Goal: Transaction & Acquisition: Book appointment/travel/reservation

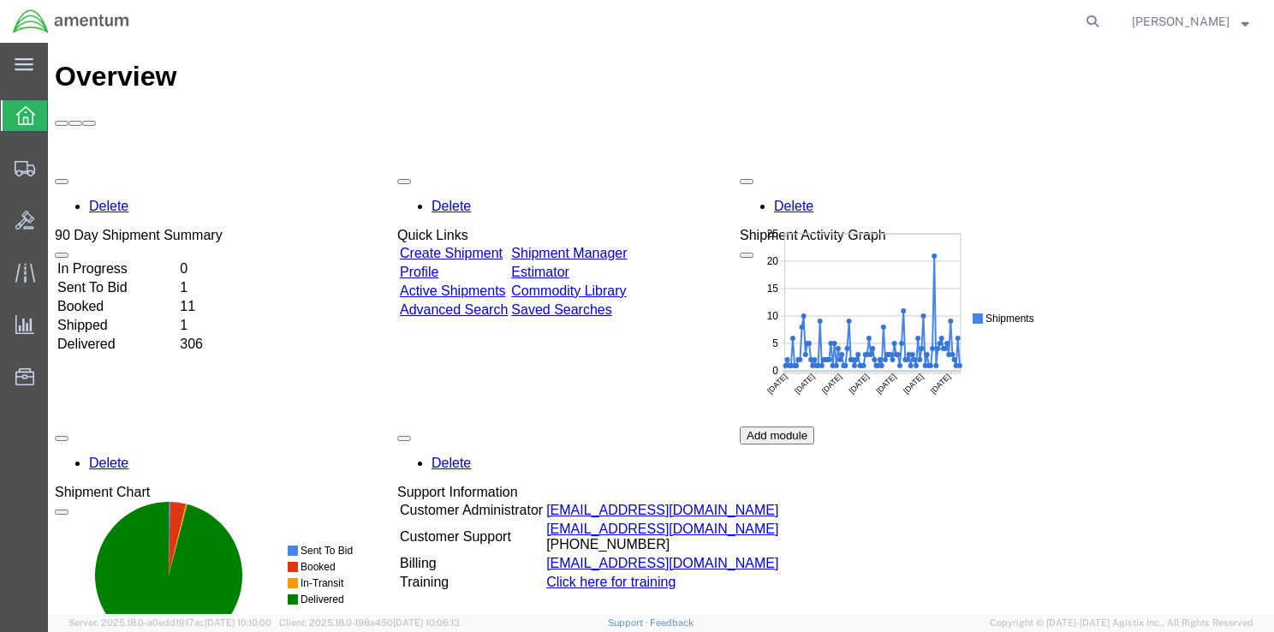
click at [117, 260] on td "In Progress" at bounding box center [116, 268] width 121 height 17
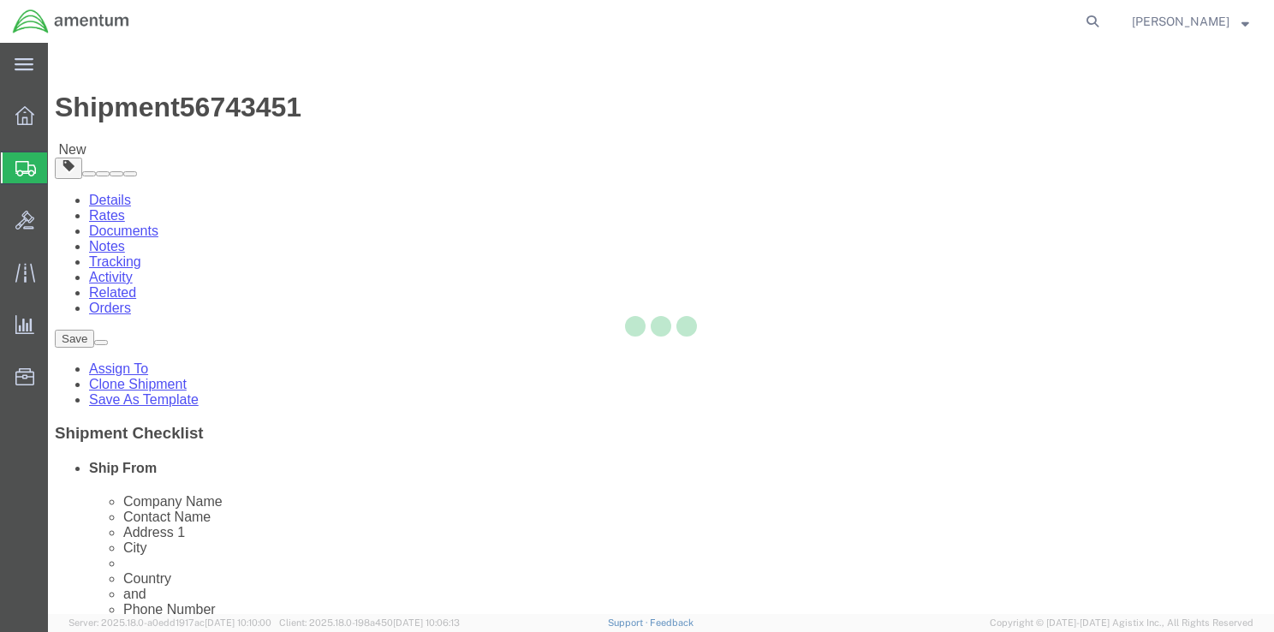
select select "42679"
select select
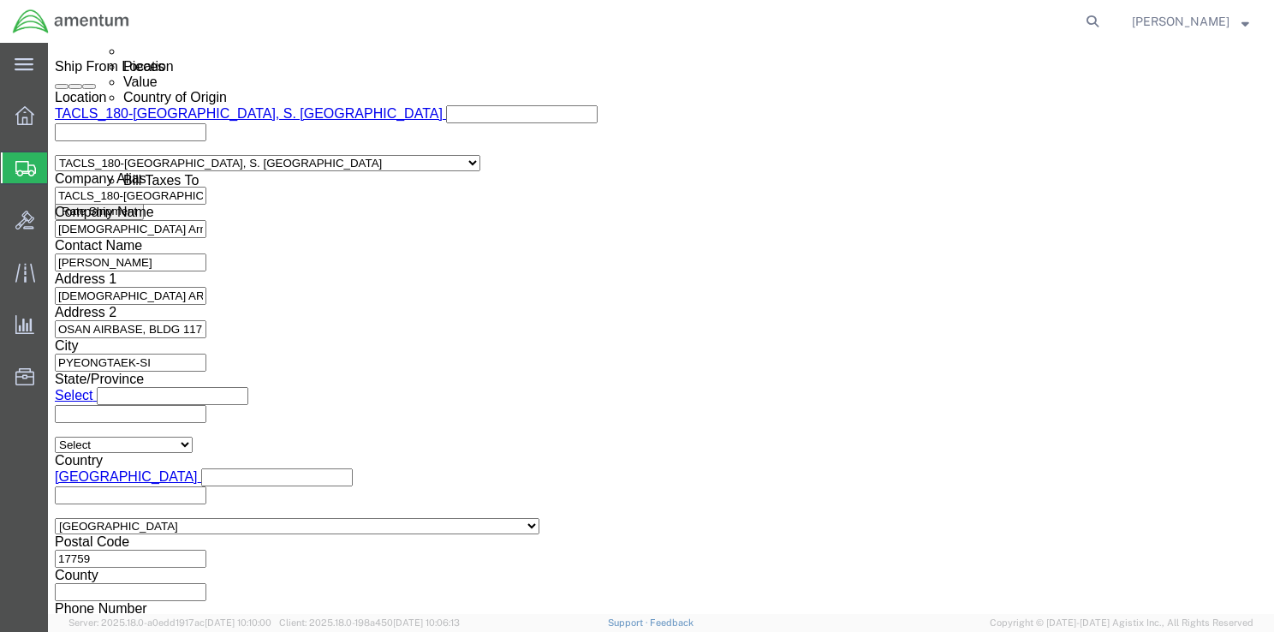
scroll to position [1102, 0]
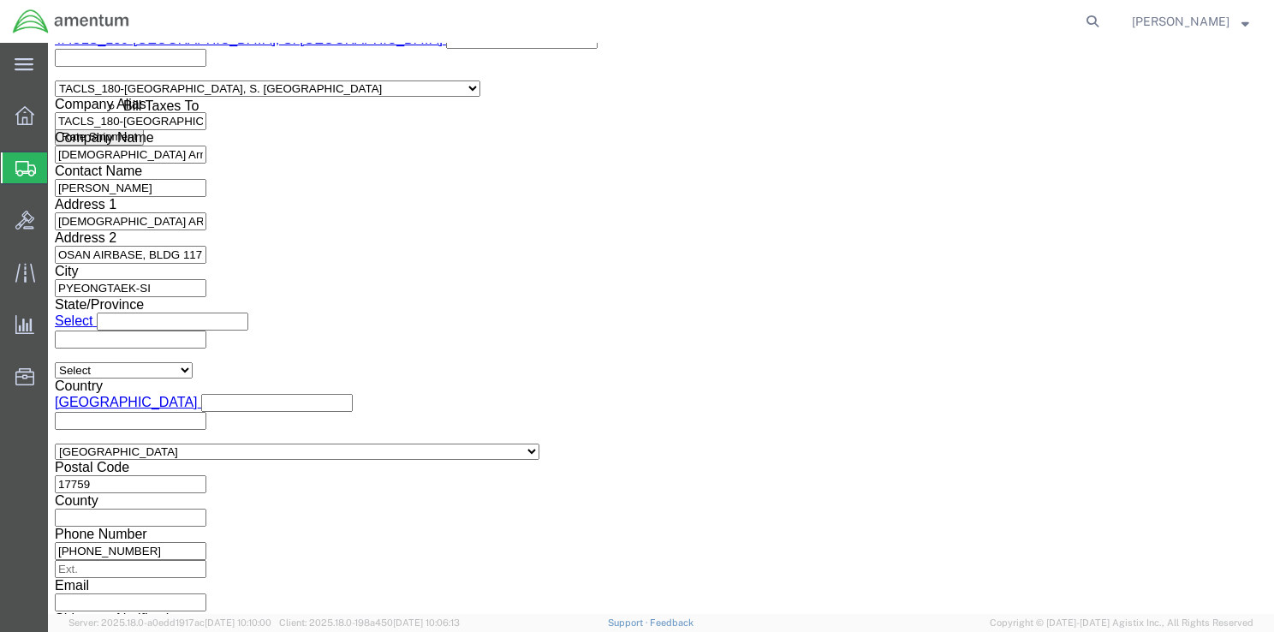
click button "Continue"
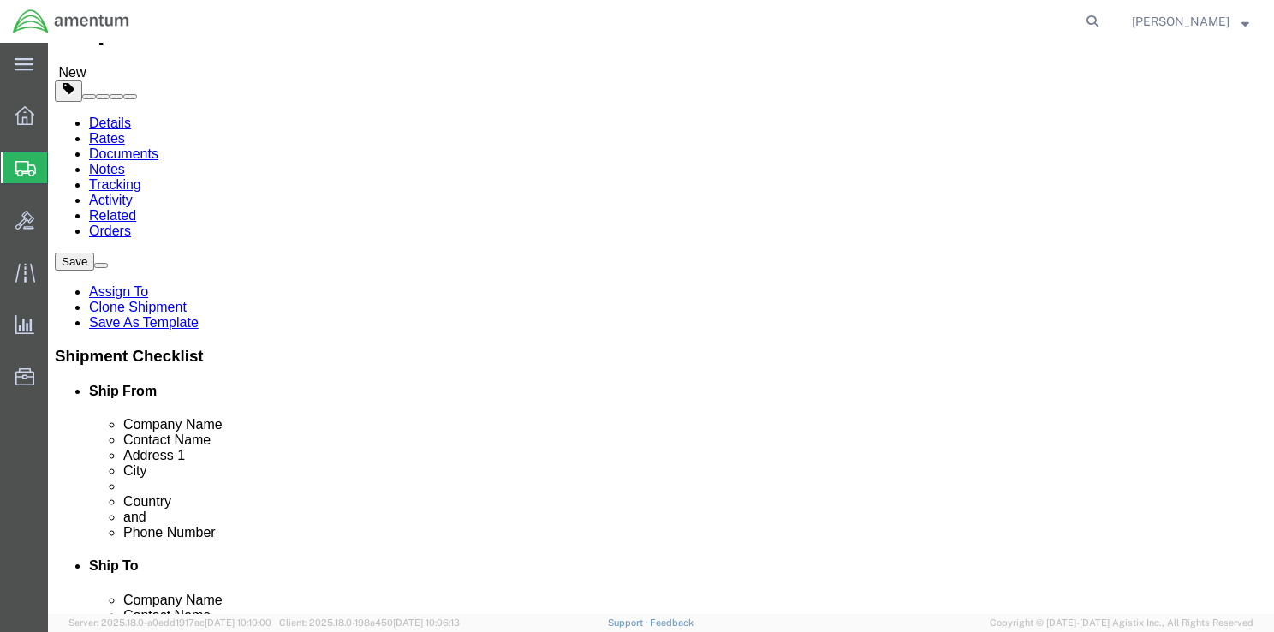
scroll to position [181, 0]
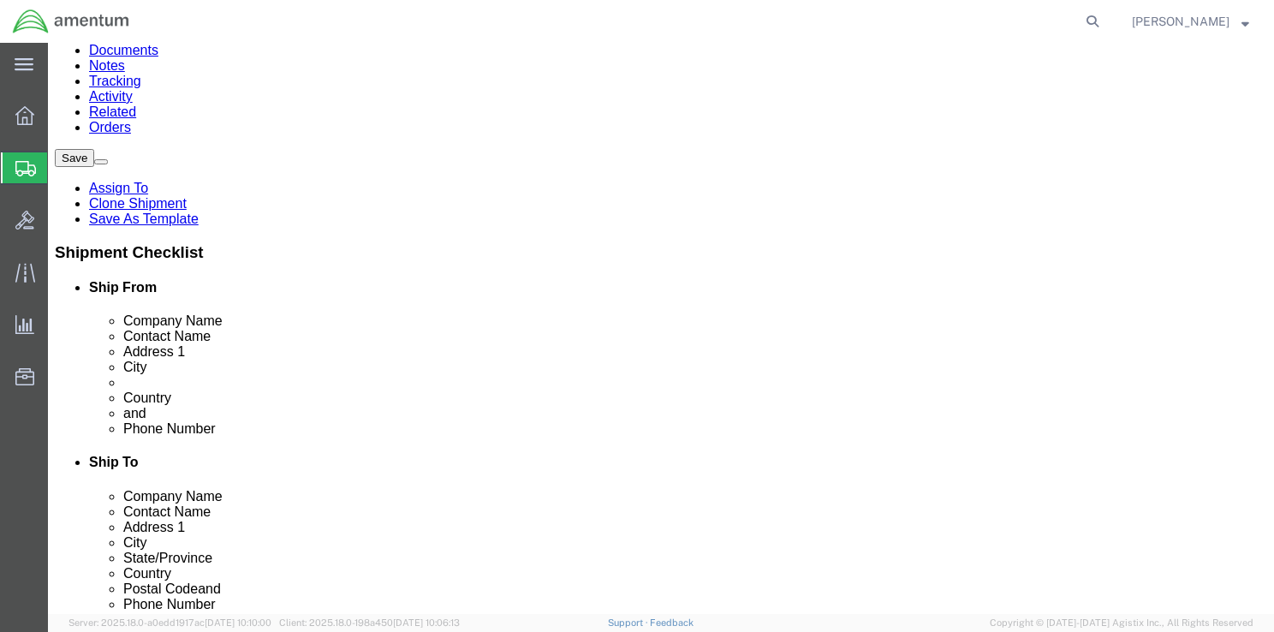
click button "Continue"
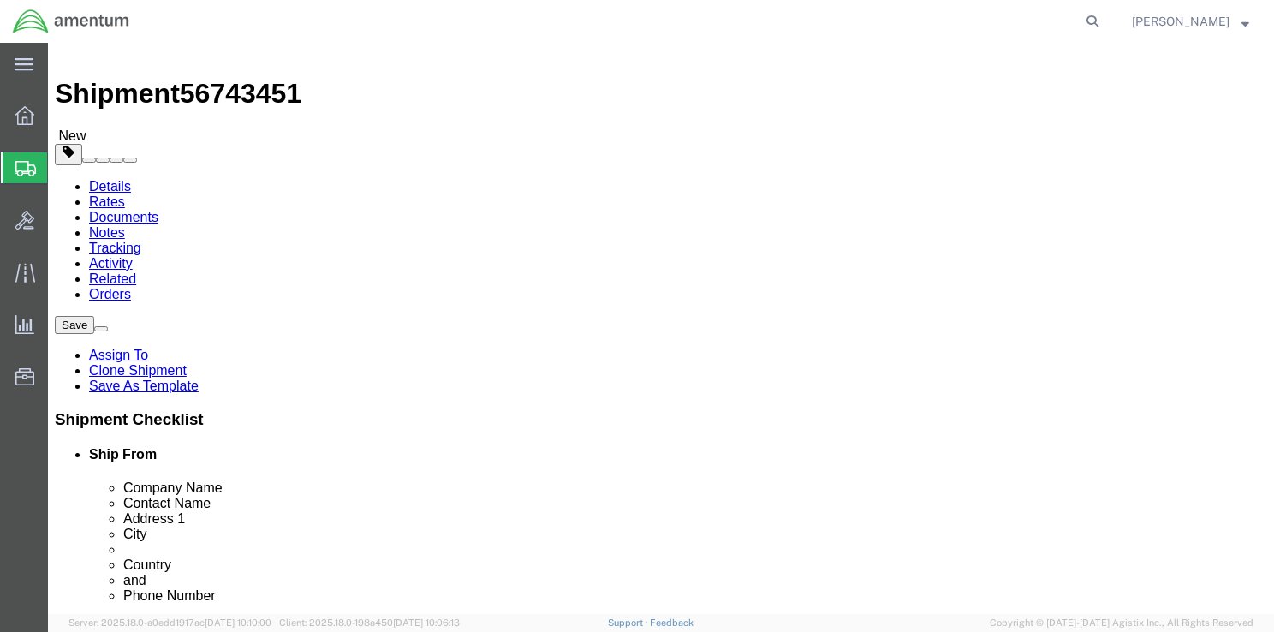
scroll to position [17, 0]
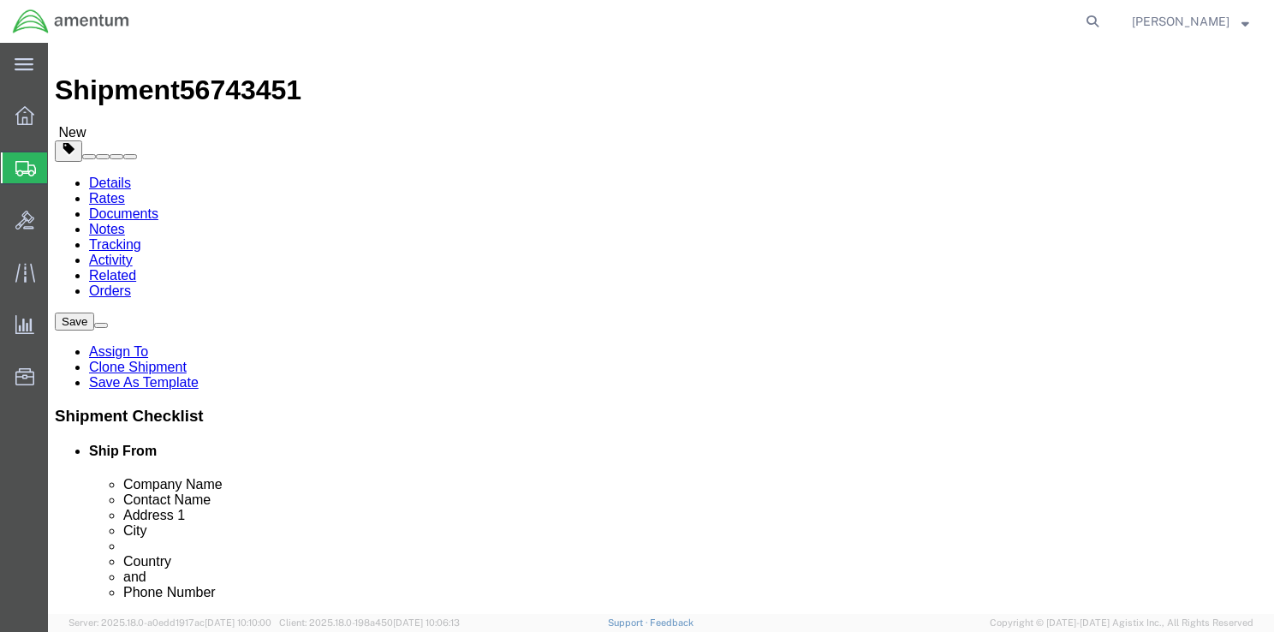
click button "Rate Shipment"
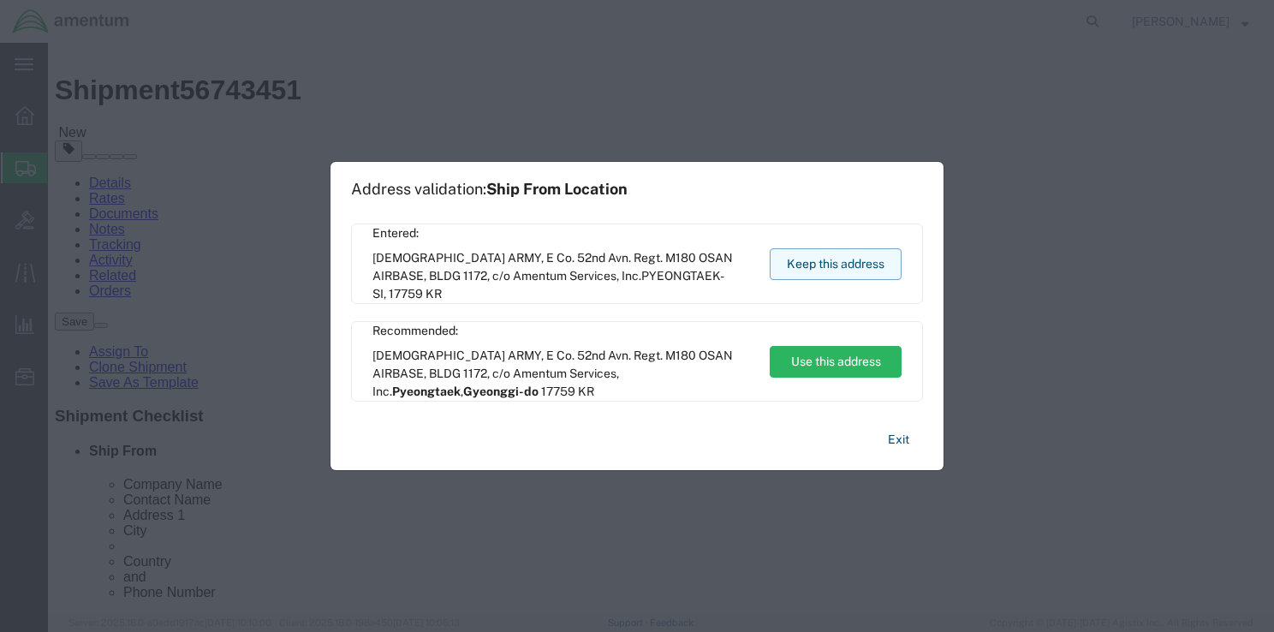
click at [815, 269] on button "Keep this address" at bounding box center [835, 264] width 132 height 32
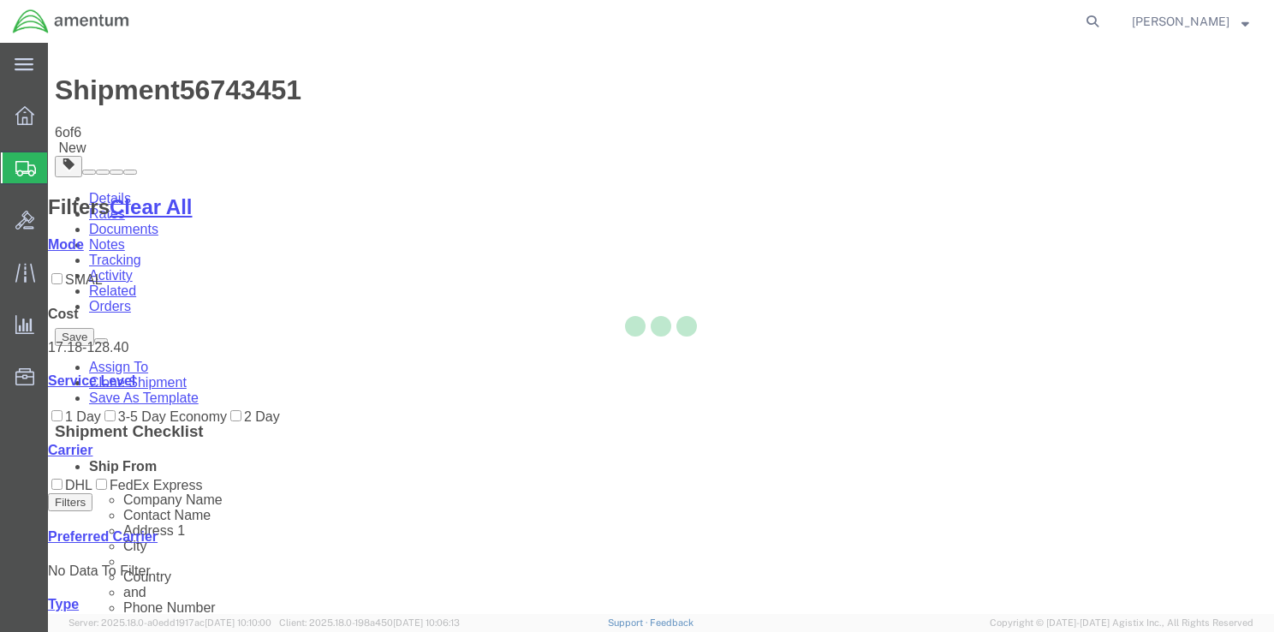
scroll to position [0, 0]
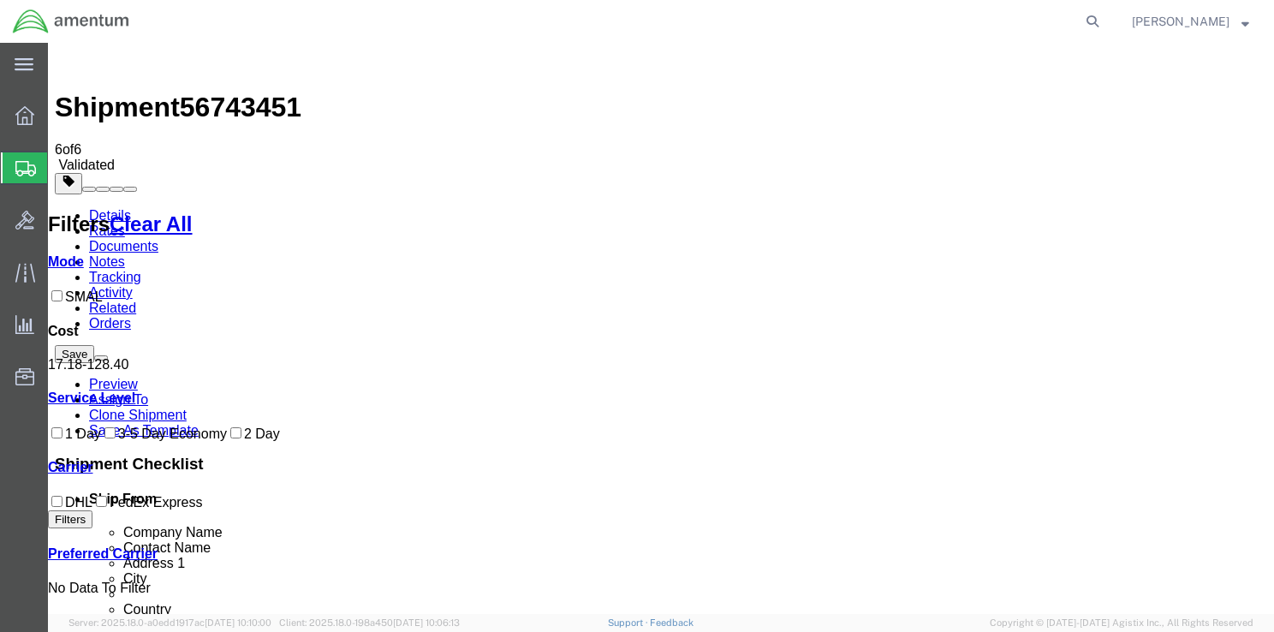
click at [48, 43] on div at bounding box center [48, 43] width 0 height 0
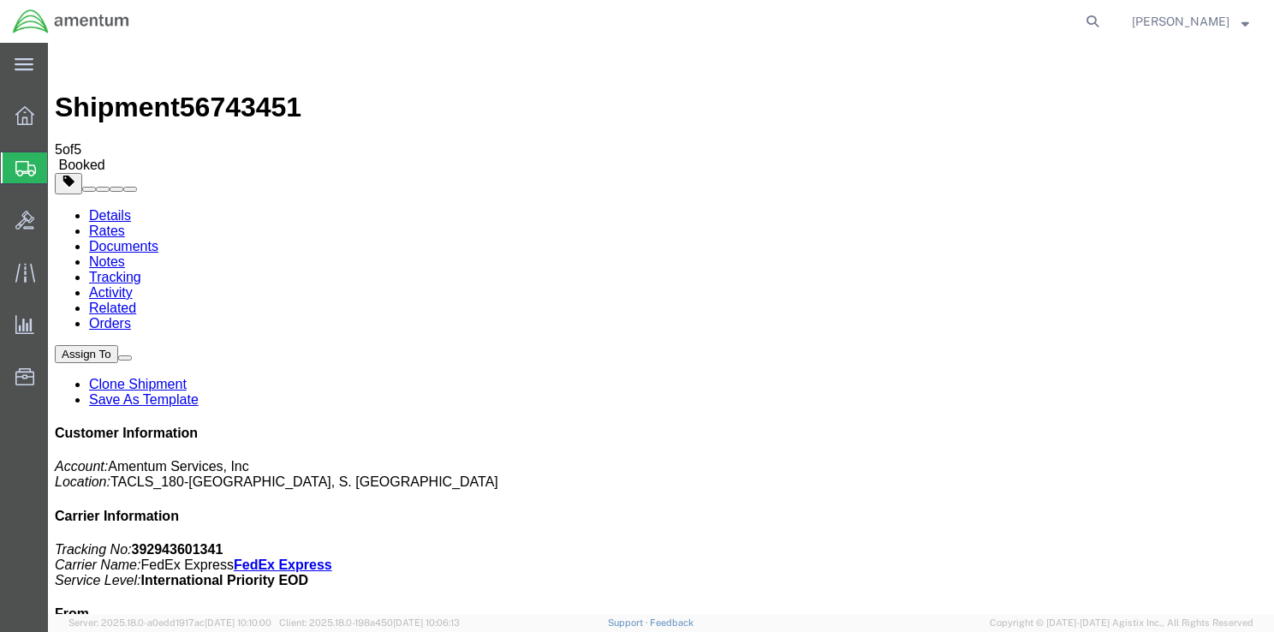
drag, startPoint x: 514, startPoint y: 269, endPoint x: 502, endPoint y: 44, distance: 225.4
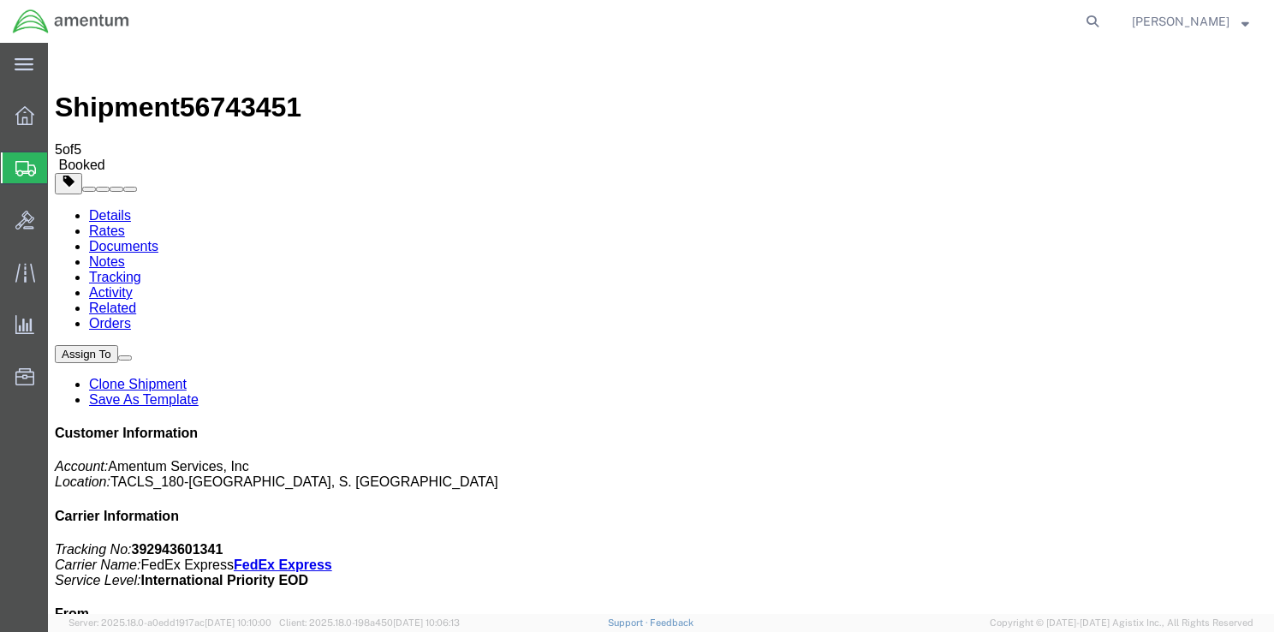
click at [24, 123] on icon at bounding box center [24, 115] width 19 height 19
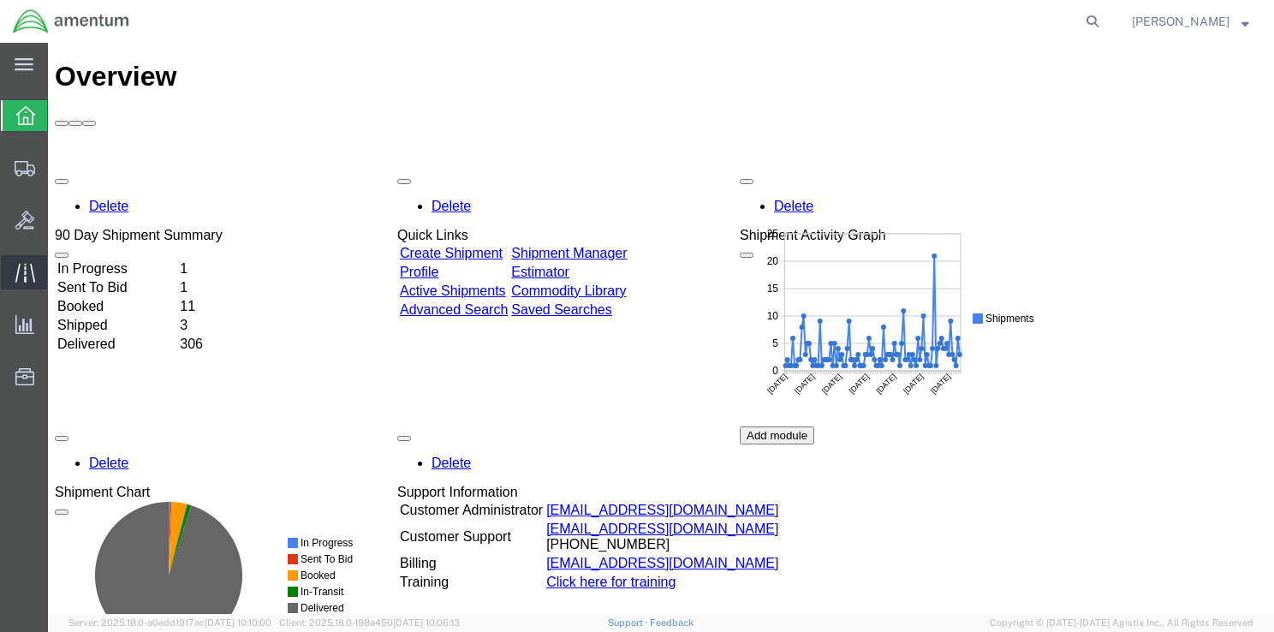
click at [21, 279] on icon at bounding box center [25, 273] width 20 height 20
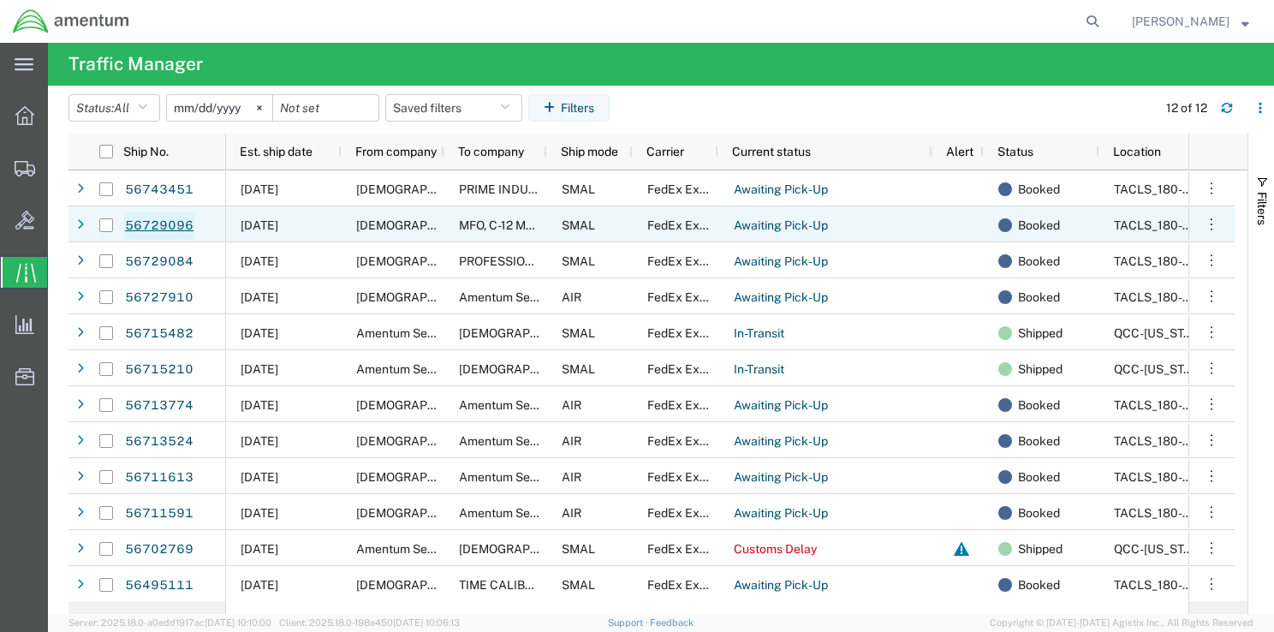
click at [187, 224] on link "56729096" at bounding box center [159, 225] width 70 height 27
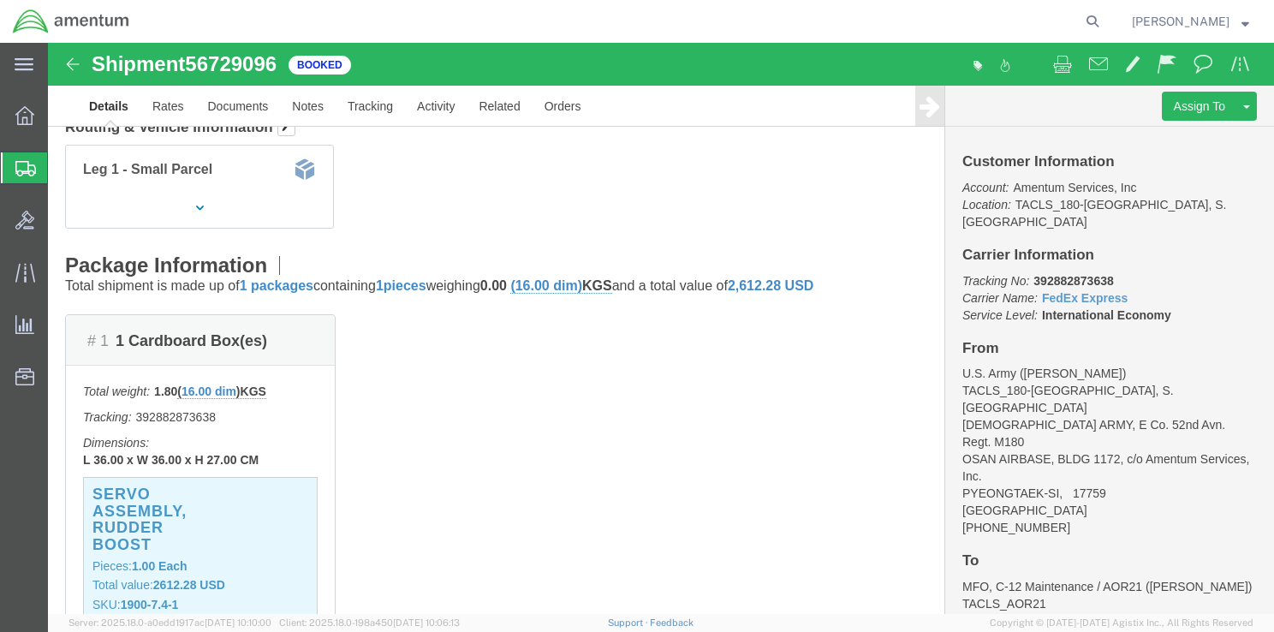
scroll to position [86, 0]
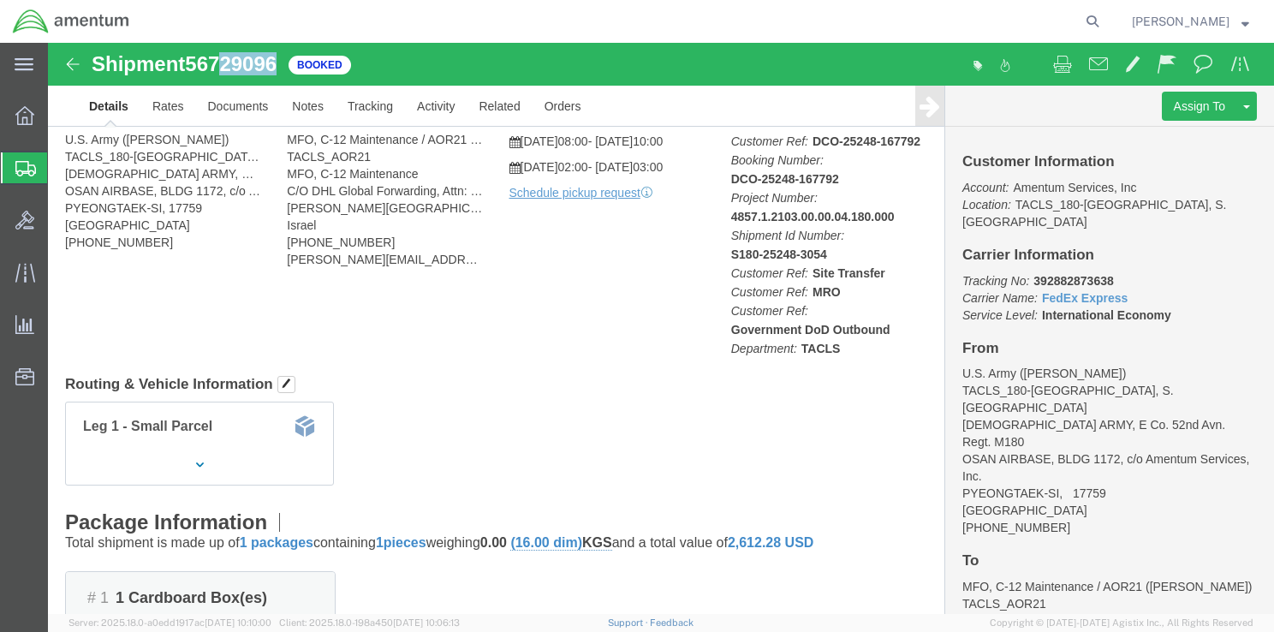
drag, startPoint x: 175, startPoint y: 21, endPoint x: 231, endPoint y: 22, distance: 55.7
click span "56729096"
copy span "29096"
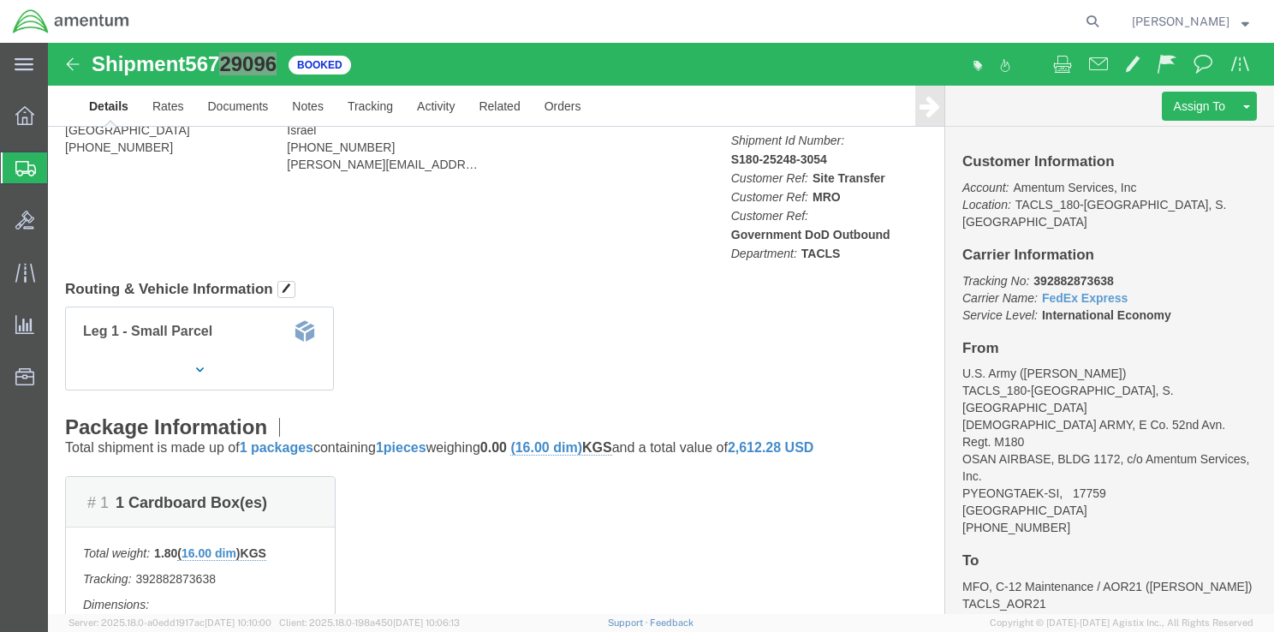
scroll to position [171, 0]
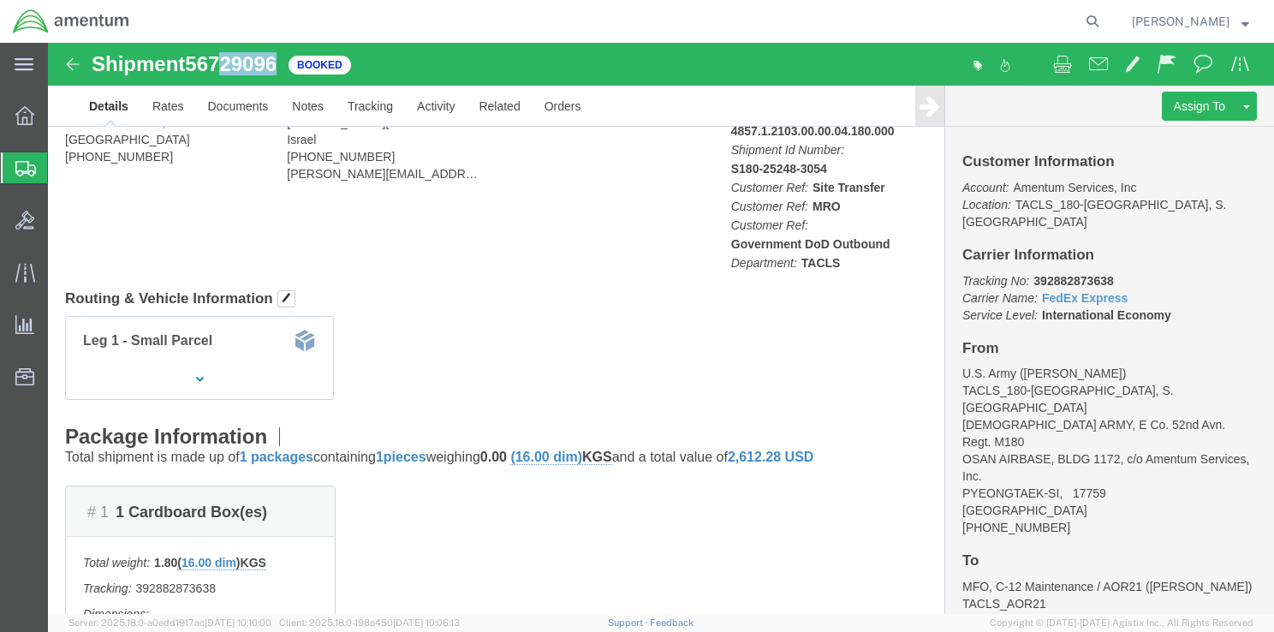
click img
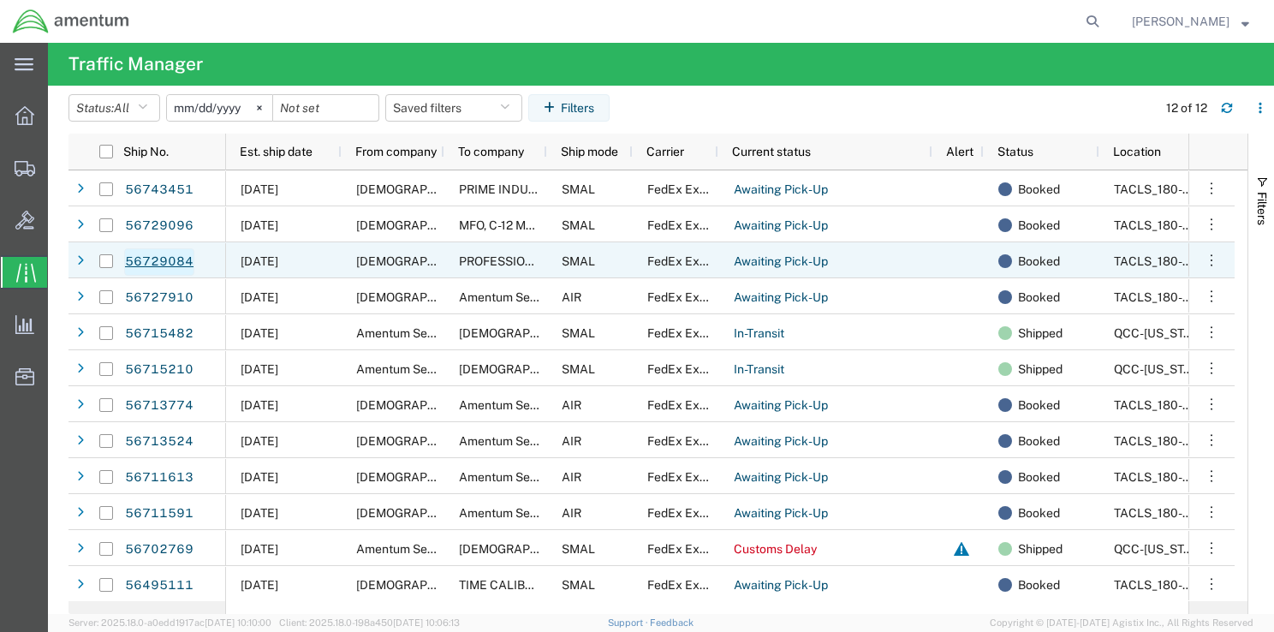
click at [168, 264] on link "56729084" at bounding box center [159, 261] width 70 height 27
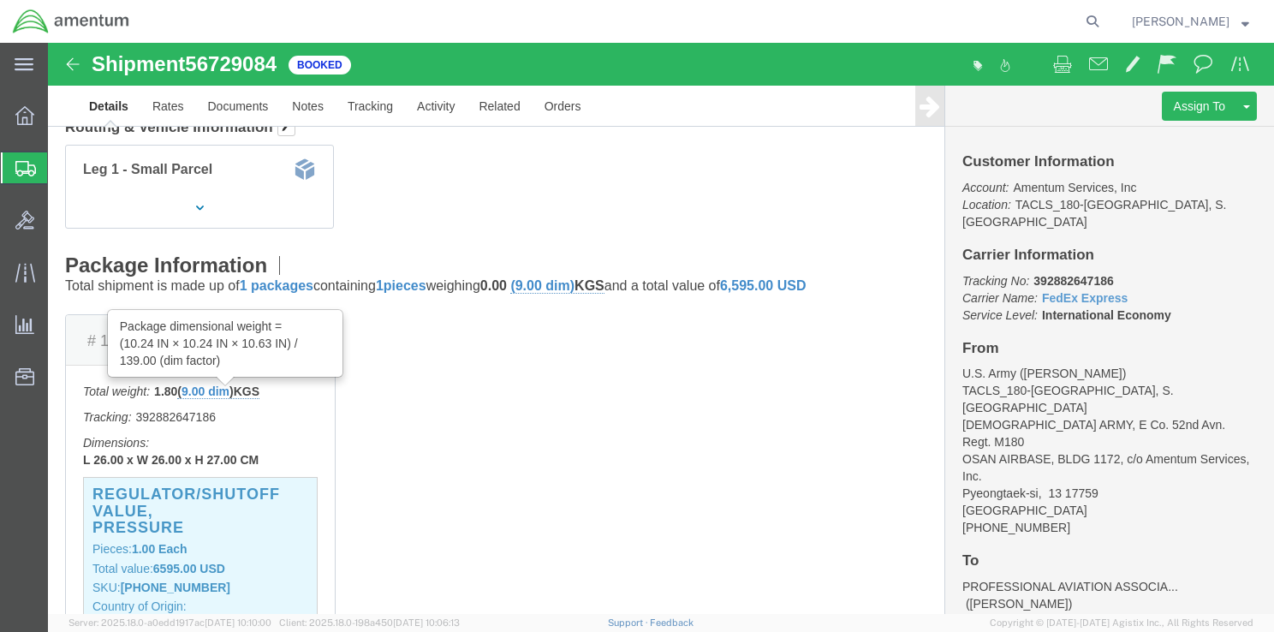
scroll to position [86, 0]
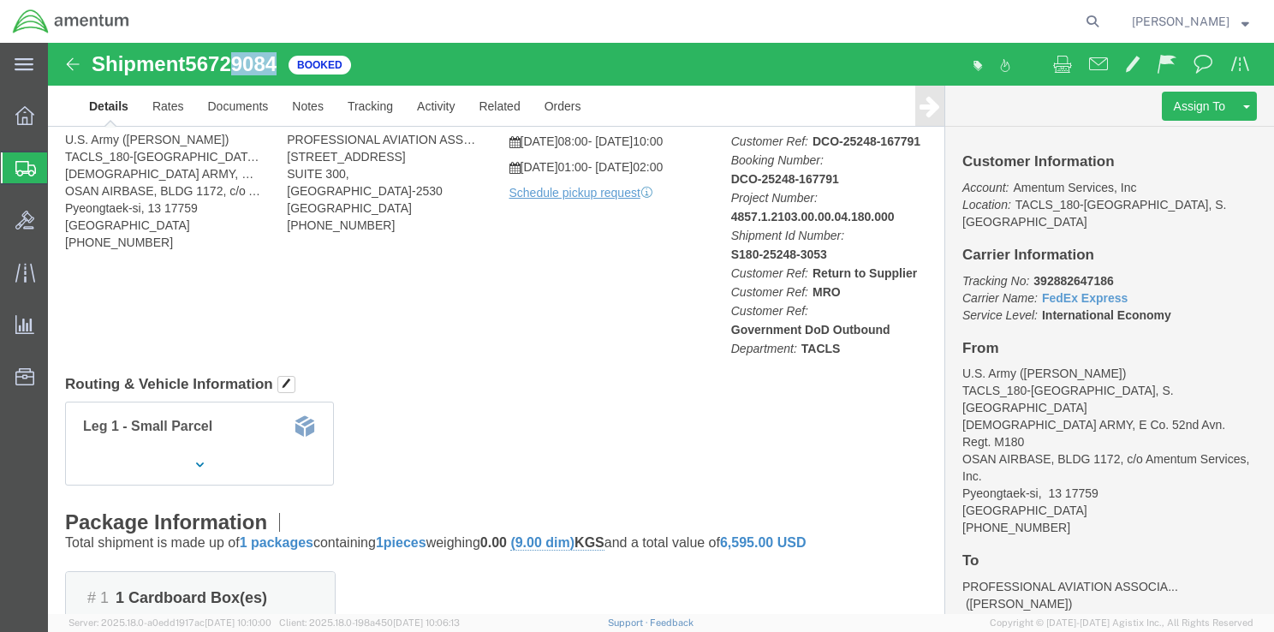
drag, startPoint x: 190, startPoint y: 23, endPoint x: 229, endPoint y: 23, distance: 39.4
click span "56729084"
copy span "9084"
click div "Ship From [DEMOGRAPHIC_DATA] Army ([PERSON_NAME]) TACLS_180-[GEOGRAPHIC_DATA], …"
click at [26, 173] on icon at bounding box center [25, 168] width 21 height 15
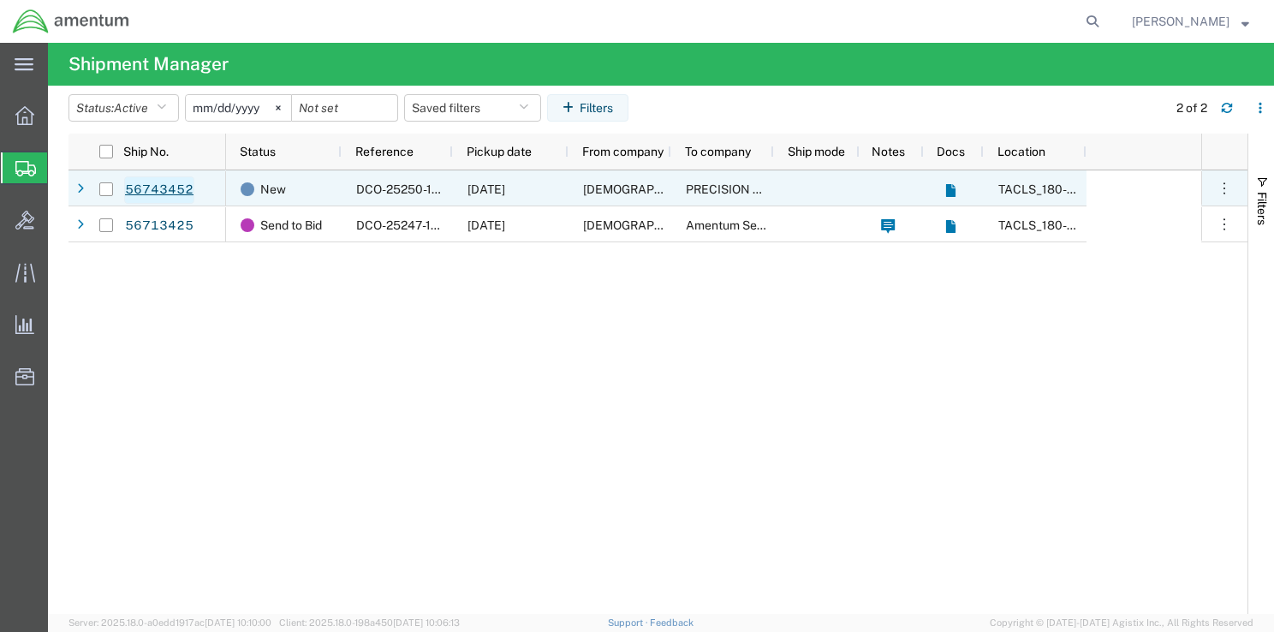
click at [176, 196] on link "56743452" at bounding box center [159, 189] width 70 height 27
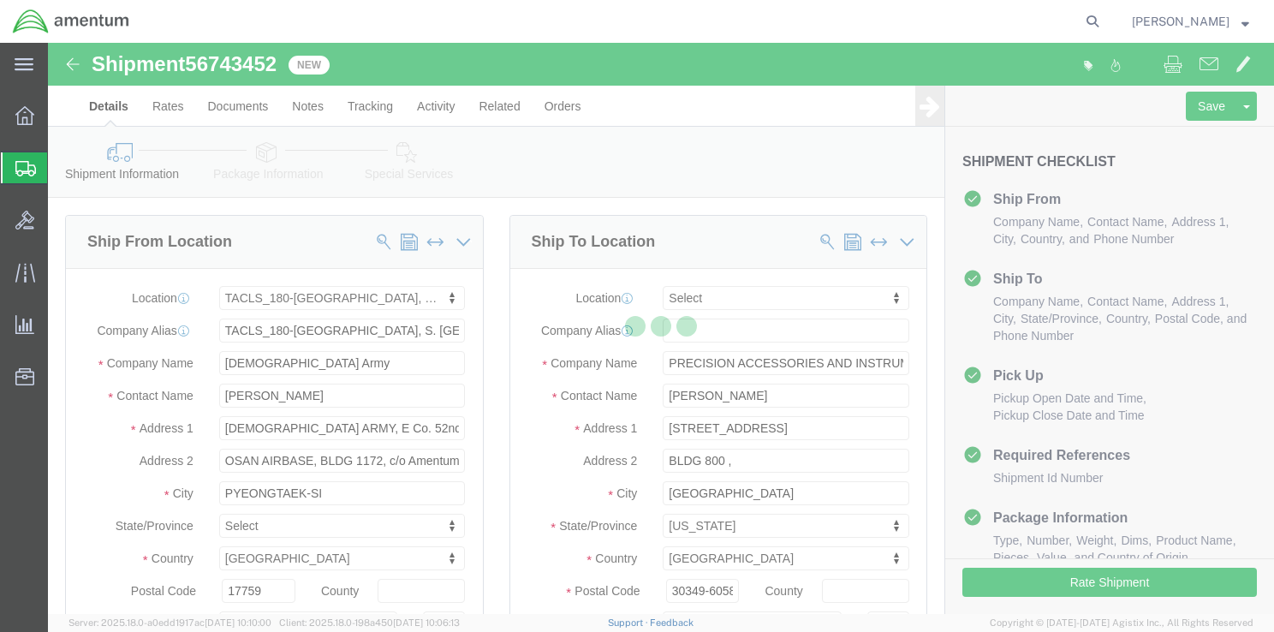
select select "42679"
select select
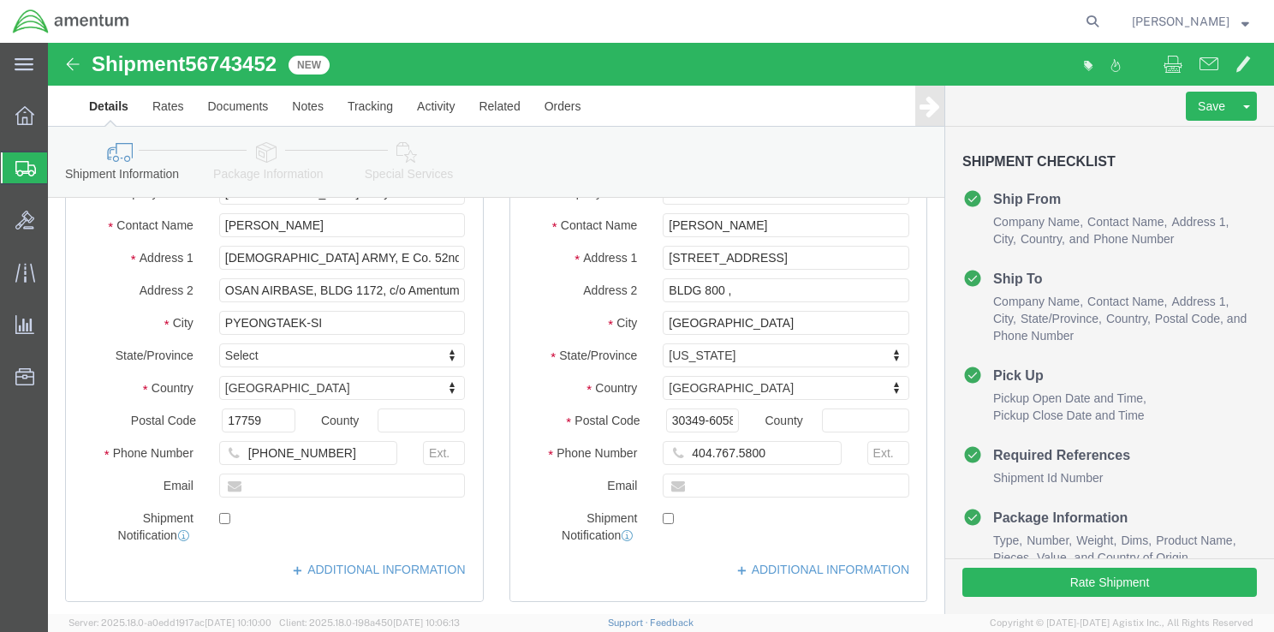
scroll to position [171, 0]
click input "404.767.5800"
click input "404 -767.5800"
type input "404 -767-5800"
click div "Ship To Location Location My Profile Location [PHONE_NUMBER] [PHONE_NUMBER] [PH…"
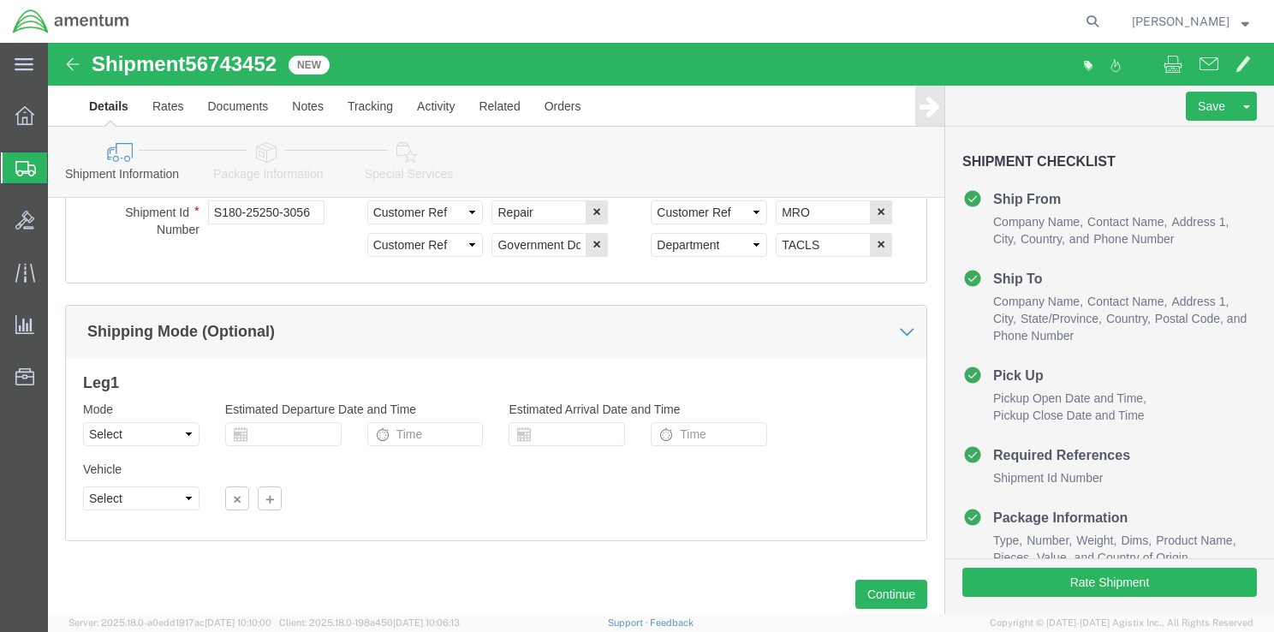
scroll to position [1102, 0]
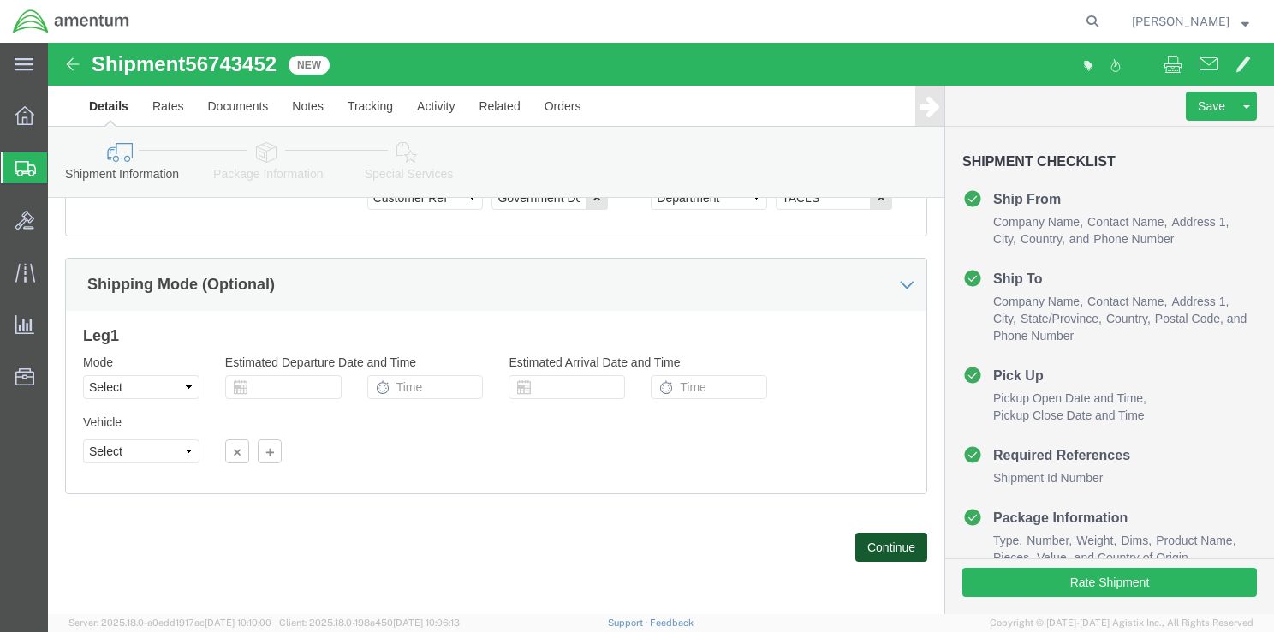
drag, startPoint x: 811, startPoint y: 502, endPoint x: 825, endPoint y: 507, distance: 15.4
click button "Continue"
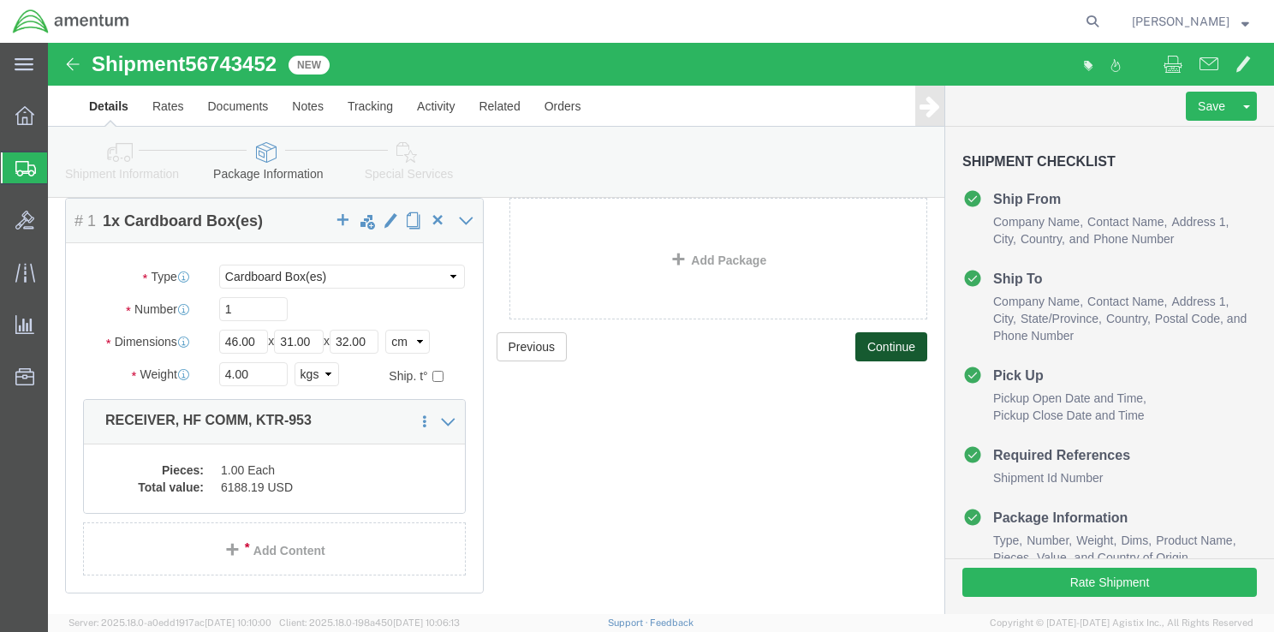
scroll to position [147, 0]
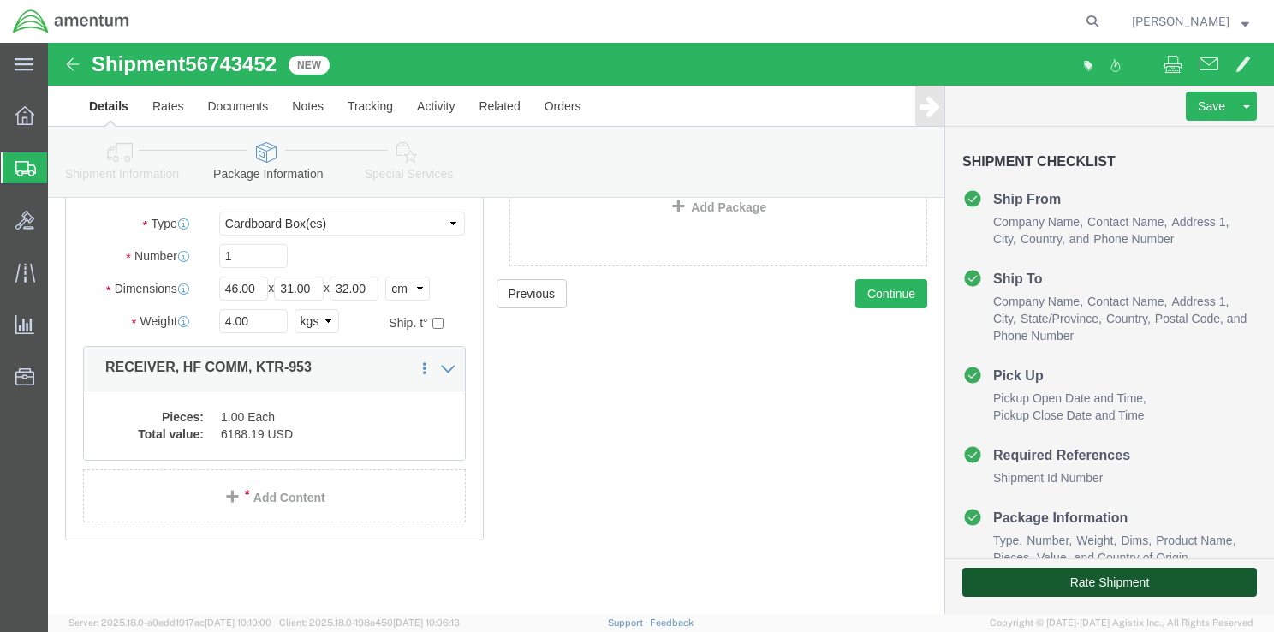
click button "Rate Shipment"
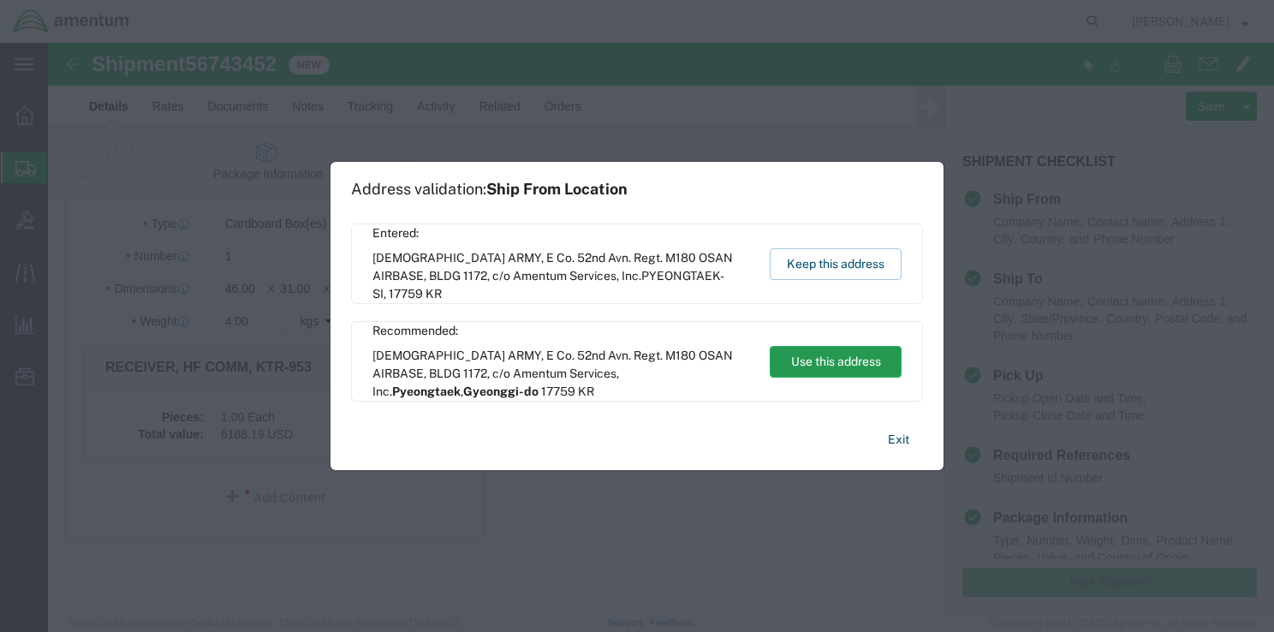
click at [821, 357] on button "Use this address" at bounding box center [835, 362] width 132 height 32
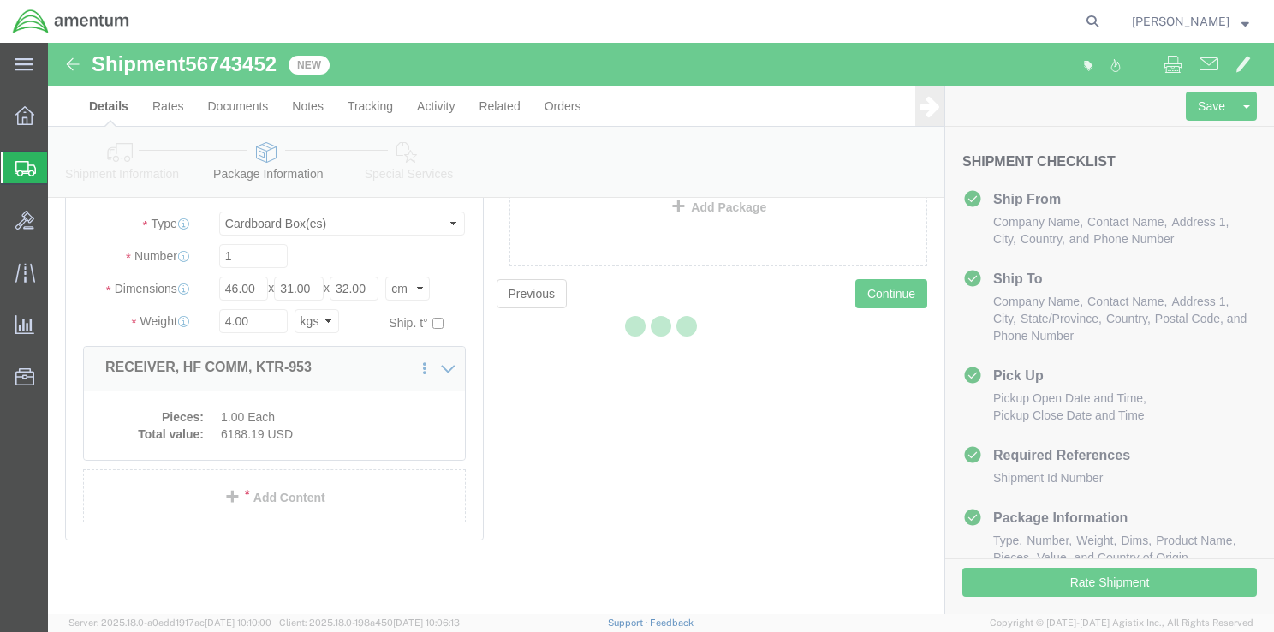
scroll to position [0, 0]
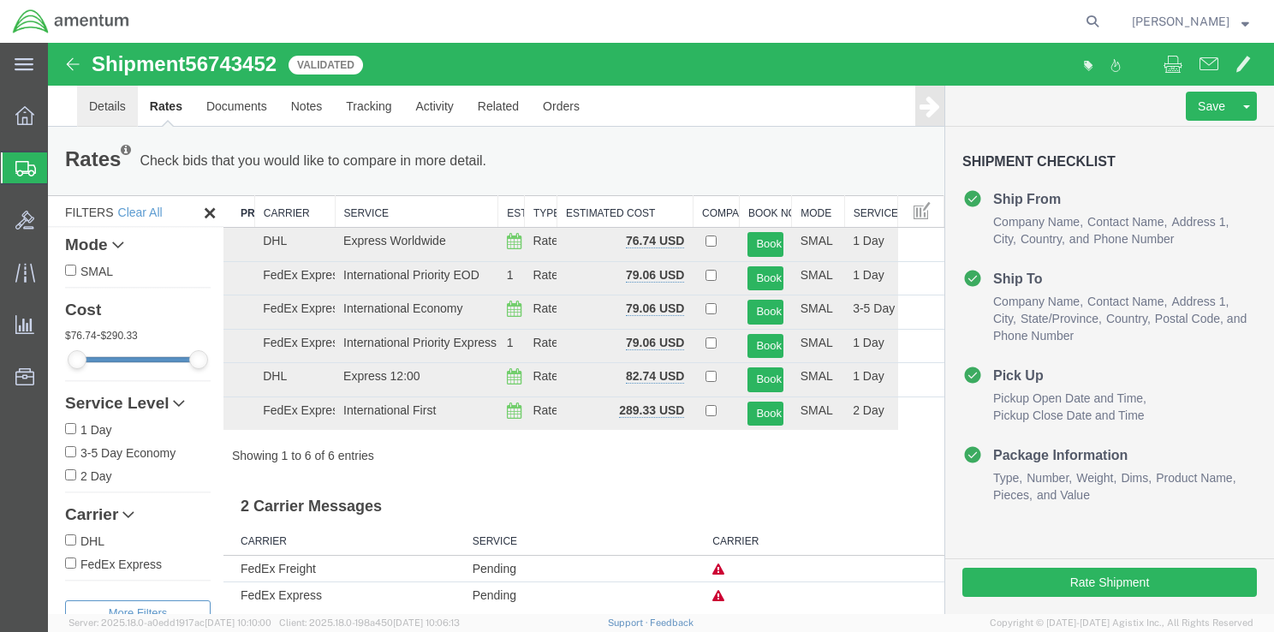
click at [120, 110] on link "Details" at bounding box center [107, 106] width 61 height 41
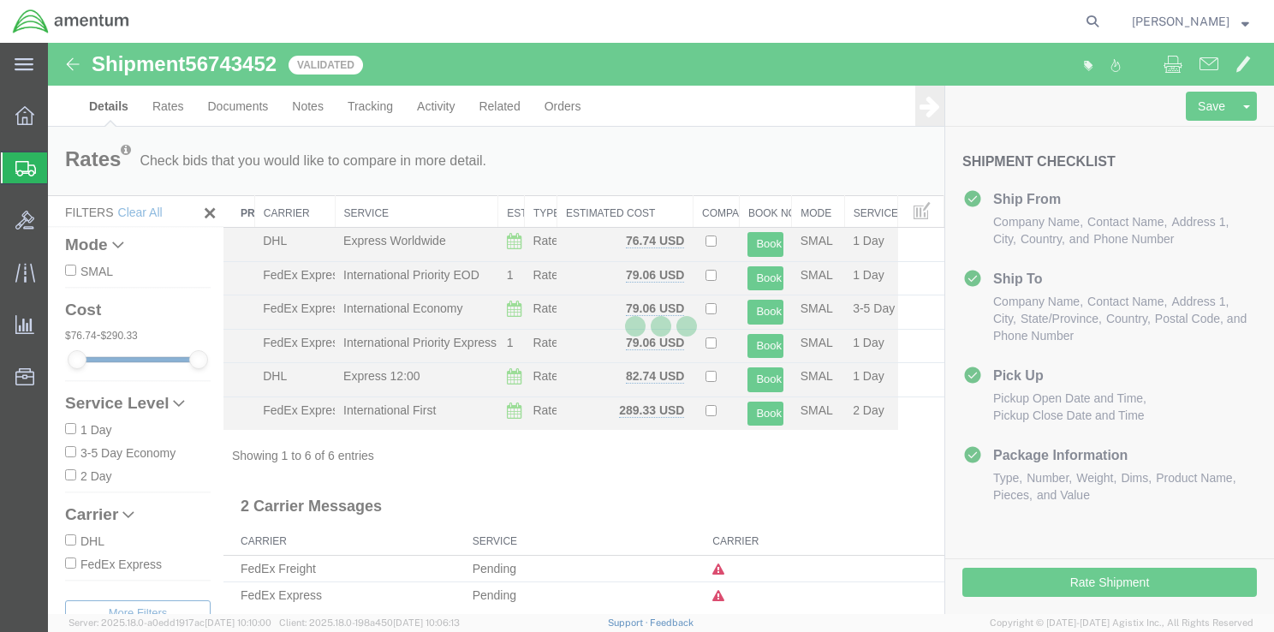
select select "42679"
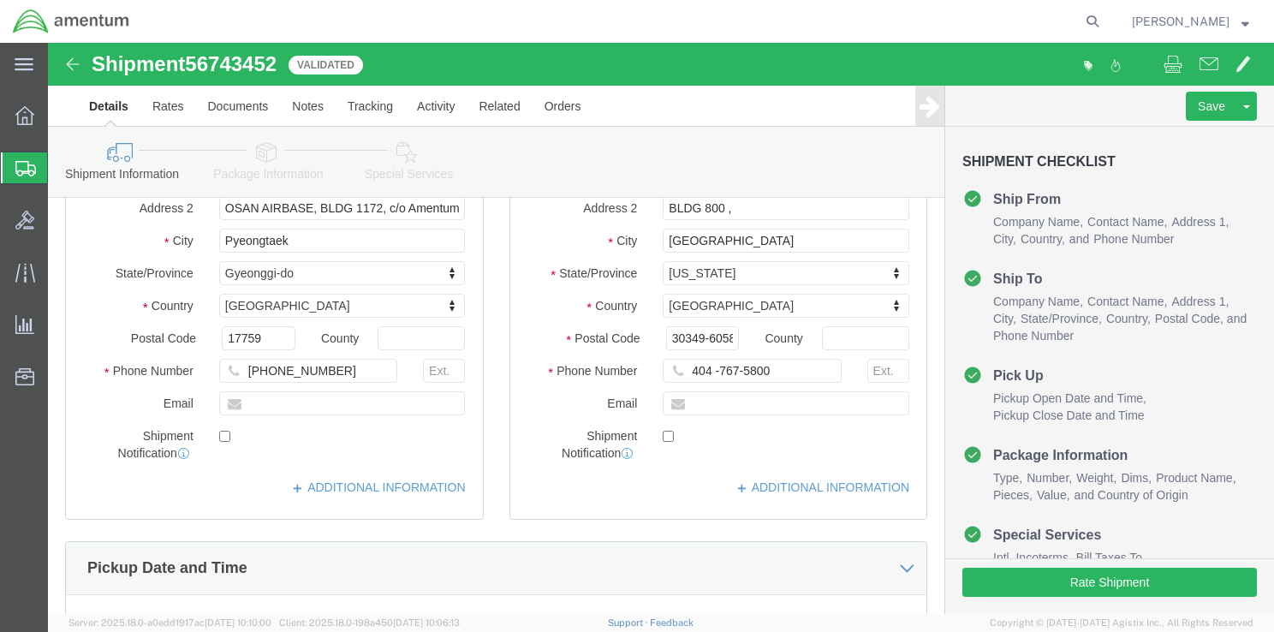
scroll to position [257, 0]
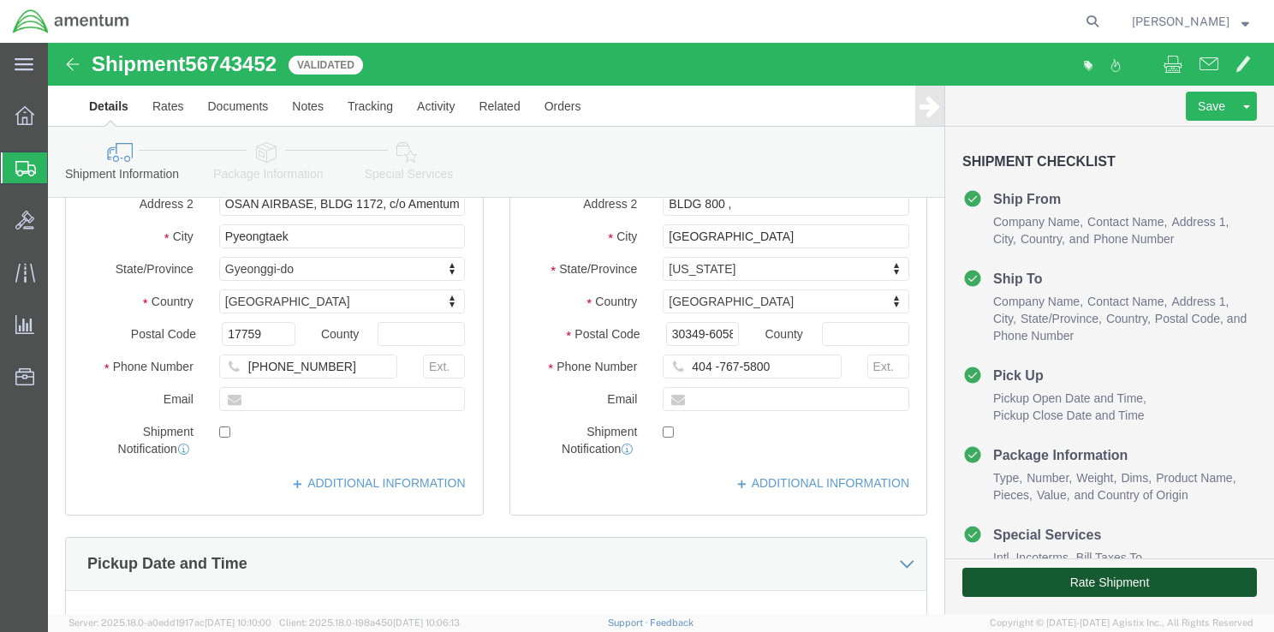
click button "Rate Shipment"
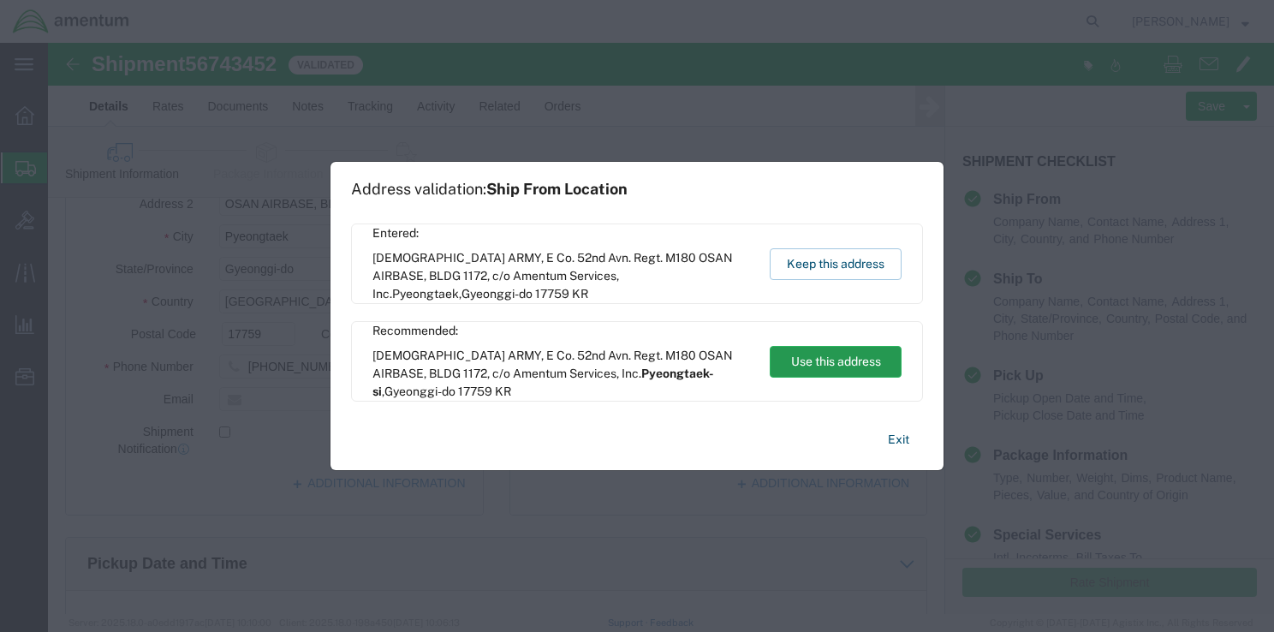
click at [812, 364] on button "Use this address" at bounding box center [835, 362] width 132 height 32
type input "Pyeongtaek-si"
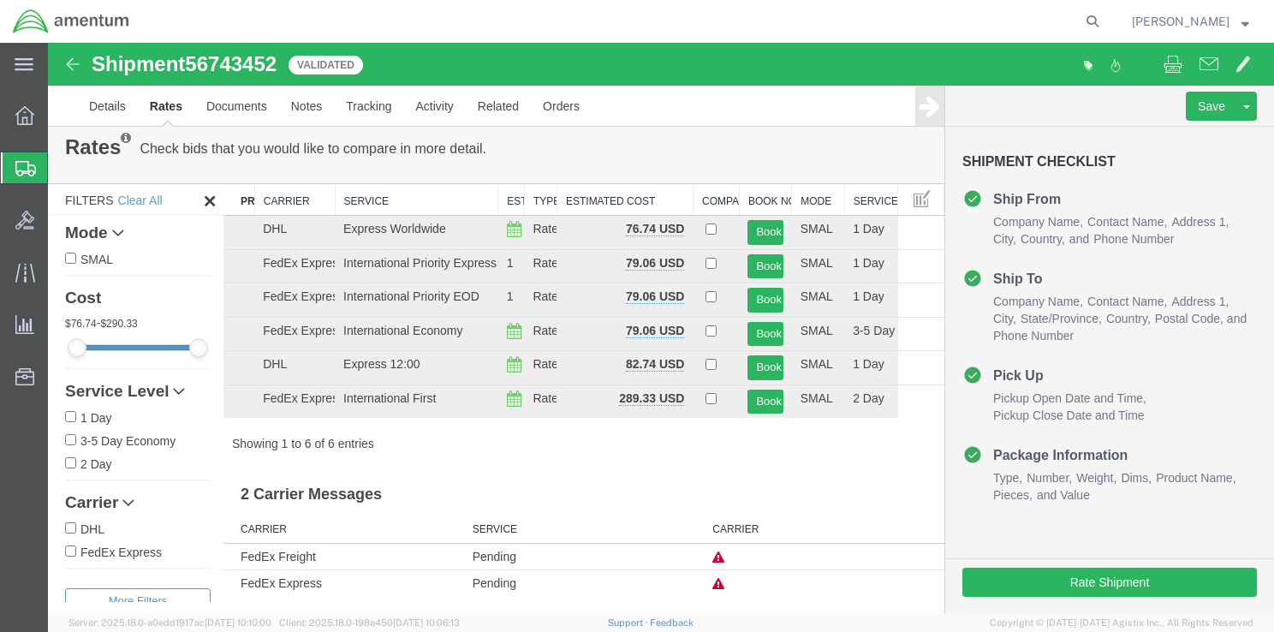
scroll to position [0, 0]
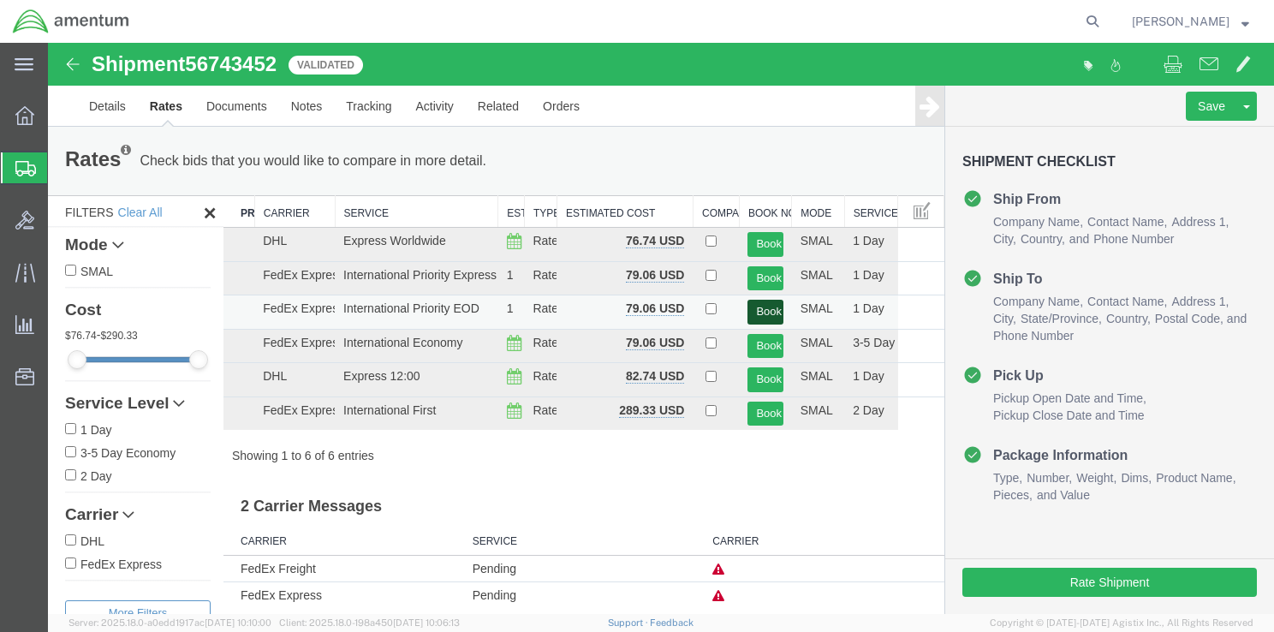
click at [757, 311] on button "Book" at bounding box center [764, 312] width 35 height 25
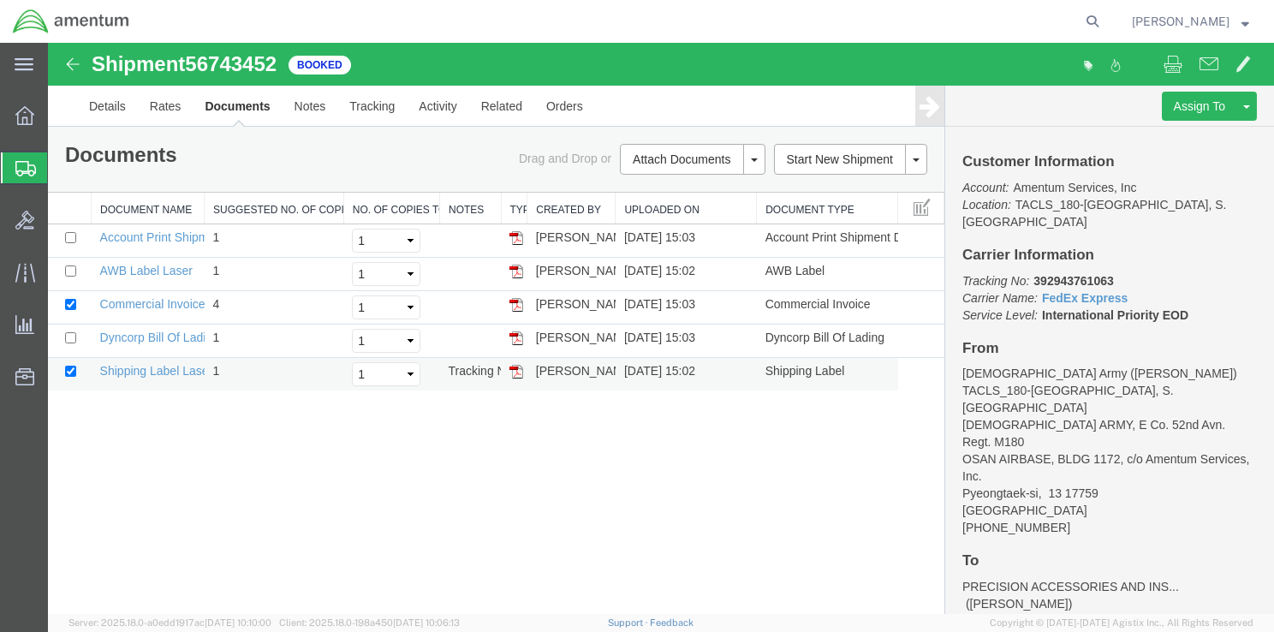
drag, startPoint x: 517, startPoint y: 366, endPoint x: 353, endPoint y: 369, distance: 164.4
click at [517, 366] on img at bounding box center [516, 372] width 14 height 14
click at [520, 273] on img at bounding box center [516, 271] width 14 height 14
click at [517, 333] on img at bounding box center [516, 338] width 14 height 14
drag, startPoint x: 1034, startPoint y: 263, endPoint x: 1110, endPoint y: 262, distance: 76.2
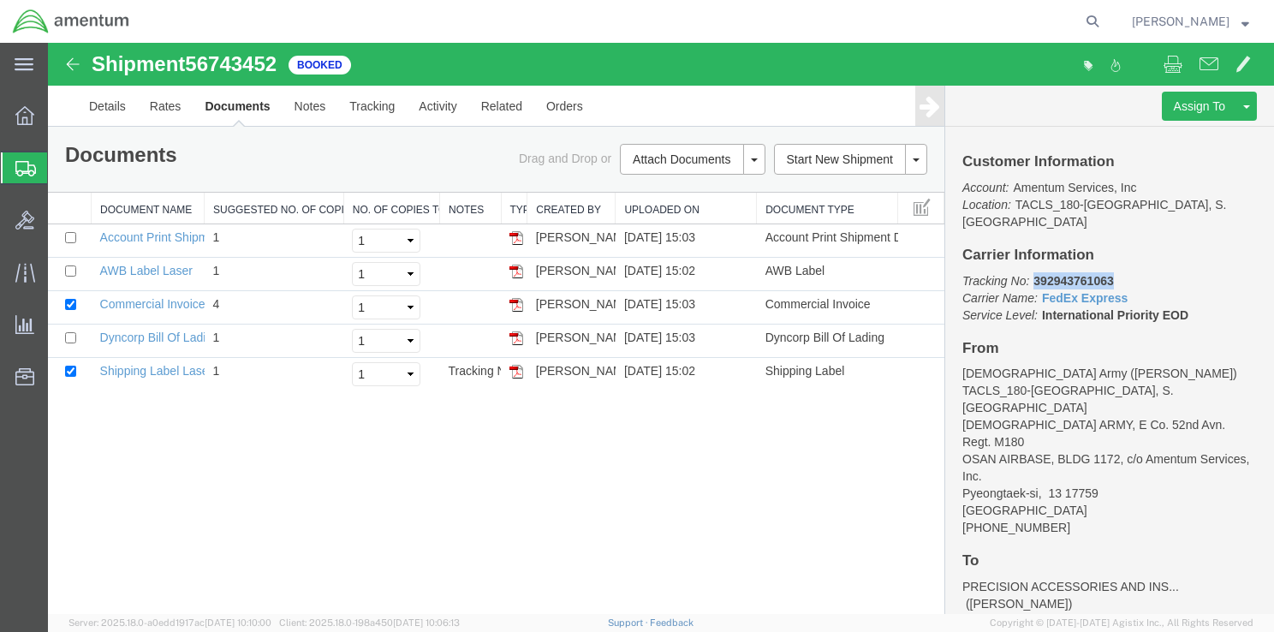
click at [1110, 274] on b "392943761063" at bounding box center [1073, 281] width 80 height 14
copy b "392943761063"
